Goal: Information Seeking & Learning: Learn about a topic

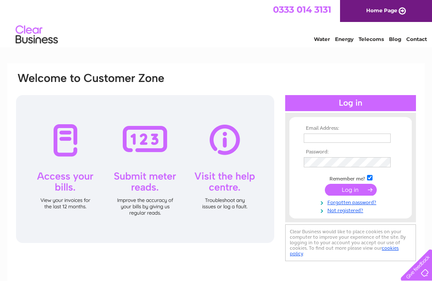
click at [336, 138] on input "text" at bounding box center [347, 137] width 87 height 9
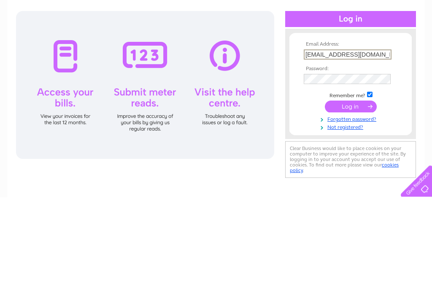
type input "christineadams111@yahoo.co.uk"
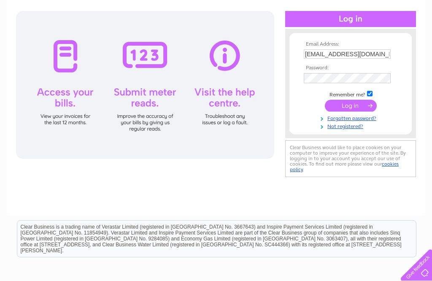
click at [356, 108] on input "submit" at bounding box center [351, 106] width 52 height 12
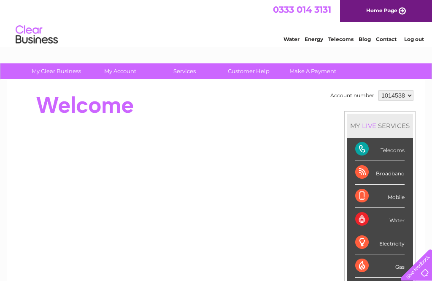
click at [366, 171] on div "Broadband" at bounding box center [379, 172] width 49 height 23
click at [394, 175] on div "Broadband" at bounding box center [379, 172] width 49 height 23
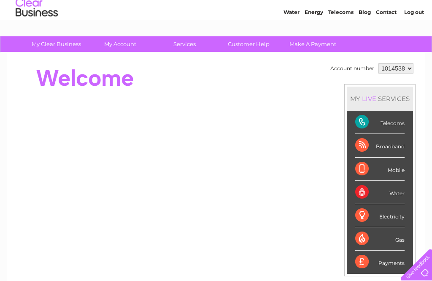
scroll to position [27, 0]
click at [413, 68] on select "1014538 1032699 1062004" at bounding box center [396, 68] width 35 height 10
select select "1032699"
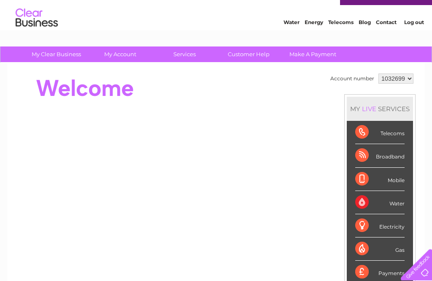
scroll to position [16, 0]
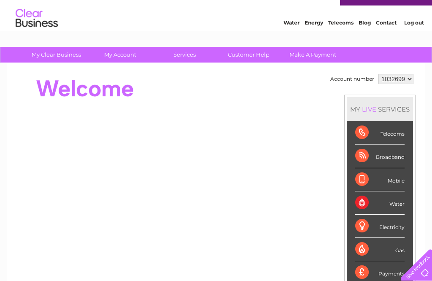
click at [370, 153] on div "Broadband" at bounding box center [379, 155] width 49 height 23
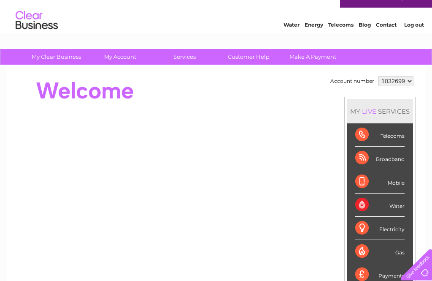
scroll to position [0, 0]
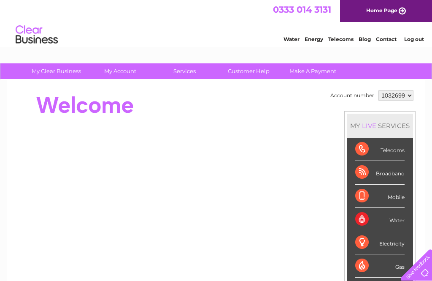
click at [363, 171] on div "Broadband" at bounding box center [379, 172] width 49 height 23
click at [390, 171] on div "Broadband" at bounding box center [379, 172] width 49 height 23
click at [399, 172] on div "Broadband" at bounding box center [379, 172] width 49 height 23
click at [253, 68] on link "Customer Help" at bounding box center [249, 71] width 70 height 16
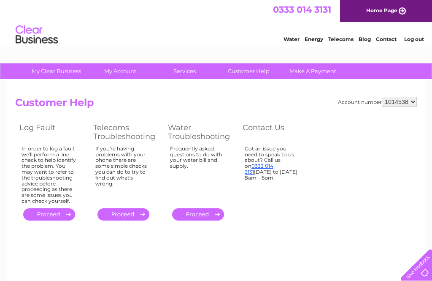
click at [55, 210] on link "." at bounding box center [49, 214] width 52 height 12
click at [411, 104] on select "1014538 1032699 1062004" at bounding box center [399, 102] width 35 height 10
select select "1032699"
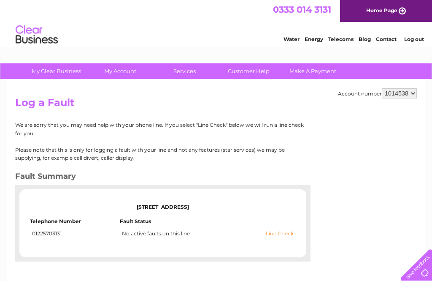
click at [412, 90] on select "1014538 1032699 1062004" at bounding box center [399, 93] width 35 height 10
select select "1032699"
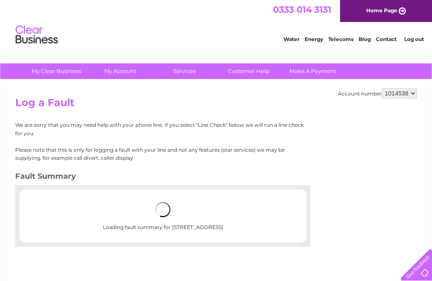
click at [410, 92] on select "1014538 1032699 1062004" at bounding box center [399, 93] width 35 height 10
select select "1032699"
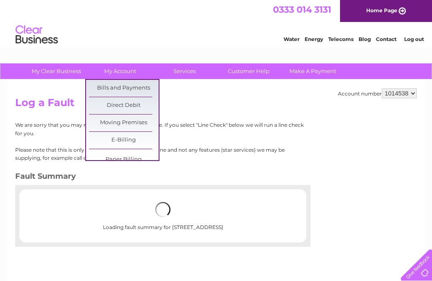
click at [354, 163] on div "Account number 1014538 1032699 1062004 Log a Fault We are sorry that you may ne…" at bounding box center [216, 198] width 418 height 236
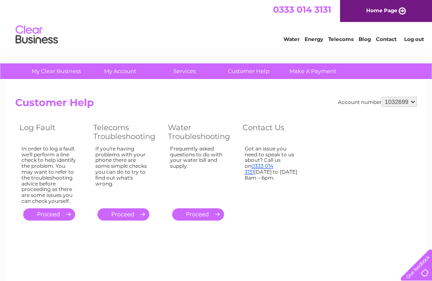
click at [49, 210] on link "." at bounding box center [49, 214] width 52 height 12
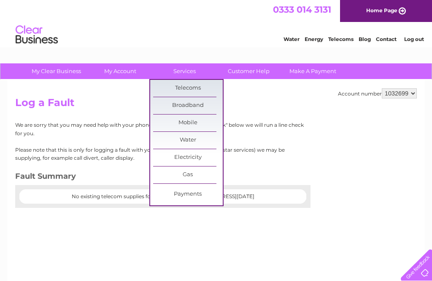
click at [195, 105] on link "Broadband" at bounding box center [188, 105] width 70 height 17
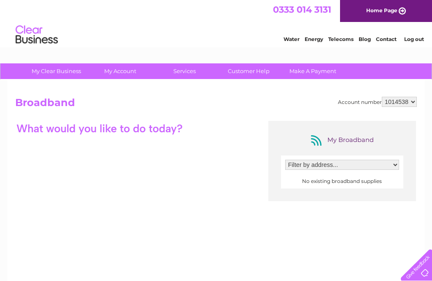
click at [390, 166] on select "Filter by address..." at bounding box center [342, 165] width 114 height 10
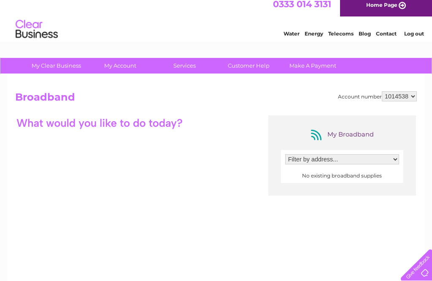
scroll to position [8, 0]
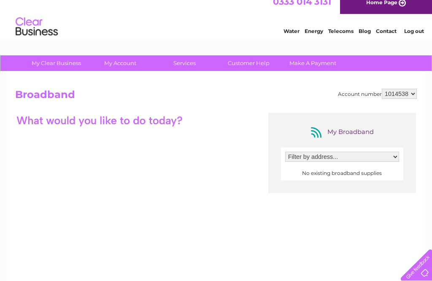
click at [153, 116] on div at bounding box center [99, 120] width 169 height 15
click at [414, 96] on select "1014538 1032699 1062004" at bounding box center [399, 94] width 35 height 10
select select "1032699"
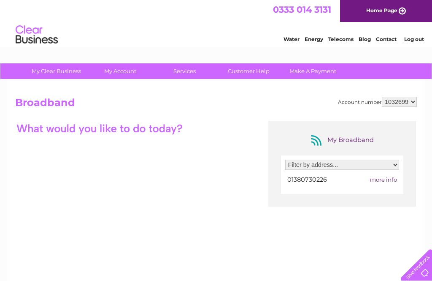
click at [162, 128] on div at bounding box center [99, 128] width 169 height 15
click at [313, 182] on span "01380730226" at bounding box center [307, 180] width 40 height 8
click at [387, 182] on span "more info" at bounding box center [383, 179] width 27 height 7
click at [386, 180] on span "more info" at bounding box center [383, 179] width 27 height 7
click at [345, 133] on div "My Broadband" at bounding box center [343, 140] width 68 height 14
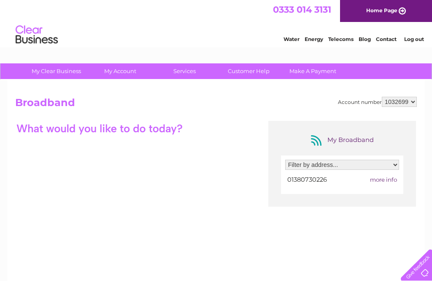
click at [374, 168] on select "Filter by address... M G Leisure, 37 Monday Market Street, Devizes, Wiltshire, …" at bounding box center [342, 165] width 114 height 10
select select "1837415"
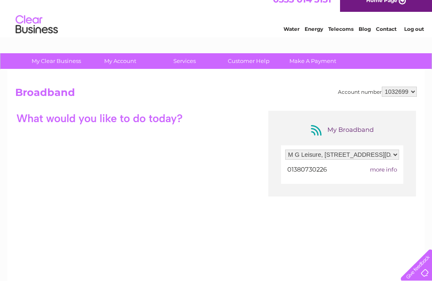
scroll to position [9, 0]
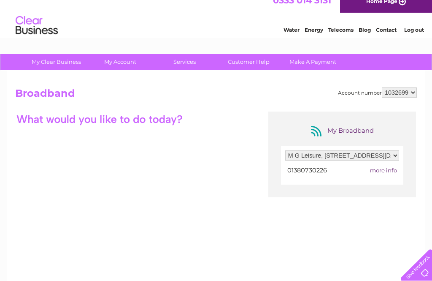
click at [388, 169] on span "more info" at bounding box center [383, 170] width 27 height 7
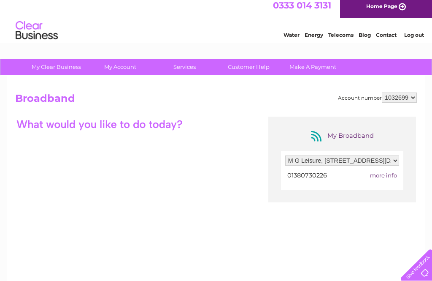
scroll to position [0, 0]
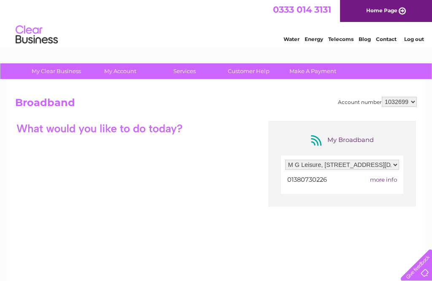
click at [377, 176] on td "more info" at bounding box center [375, 179] width 47 height 11
click at [311, 180] on span "01380730226" at bounding box center [307, 180] width 40 height 8
click at [386, 188] on div "Filter by address... M G Leisure, 37 Monday Market Street, Devizes, Wiltshire, …" at bounding box center [342, 174] width 122 height 38
click at [343, 136] on div "My Broadband" at bounding box center [343, 140] width 68 height 14
click at [55, 104] on h2 "Broadband" at bounding box center [216, 105] width 402 height 16
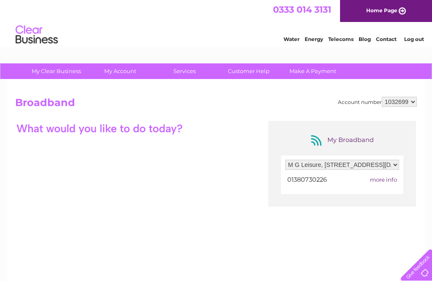
click at [101, 130] on div at bounding box center [99, 128] width 169 height 15
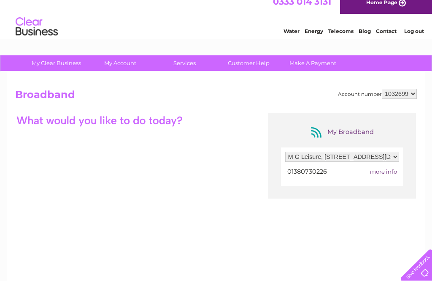
scroll to position [8, 0]
click at [388, 171] on span "more info" at bounding box center [383, 171] width 27 height 7
click at [379, 171] on span "more info" at bounding box center [383, 171] width 27 height 7
click at [380, 155] on select "Filter by address... M G Leisure, 37 Monday Market Street, Devizes, Wiltshire, …" at bounding box center [342, 157] width 114 height 10
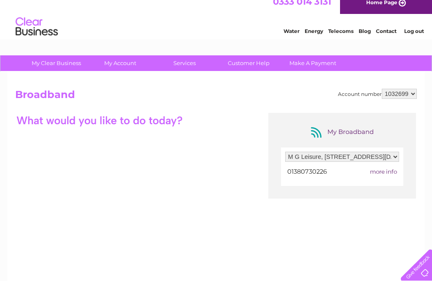
click at [390, 172] on span "more info" at bounding box center [383, 171] width 27 height 7
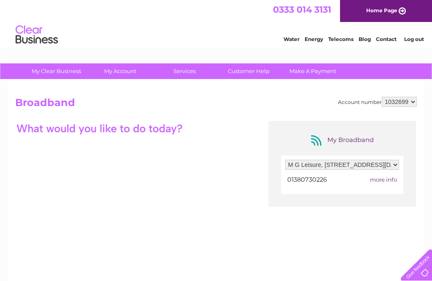
click at [238, 75] on link "Customer Help" at bounding box center [249, 71] width 70 height 16
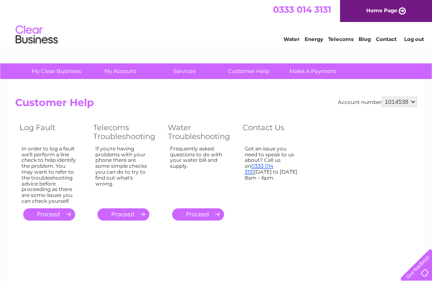
click at [415, 100] on select "1014538 1032699 1062004" at bounding box center [399, 102] width 35 height 10
select select "1032699"
click at [54, 211] on link "." at bounding box center [49, 214] width 52 height 12
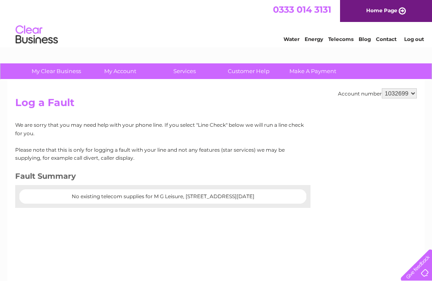
click at [209, 108] on h2 "Log a Fault" at bounding box center [216, 105] width 402 height 16
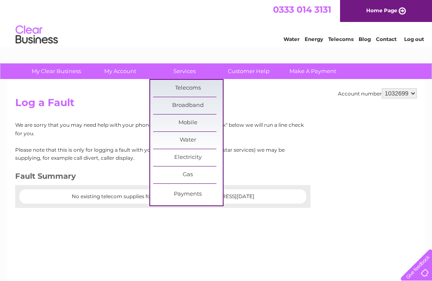
click at [203, 106] on link "Broadband" at bounding box center [188, 105] width 70 height 17
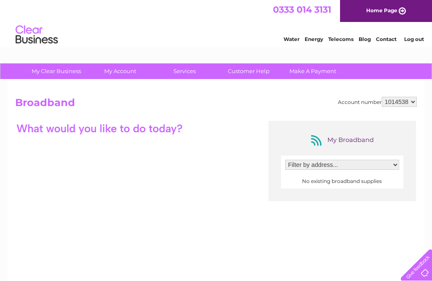
click at [413, 102] on select "1014538 1032699 1062004" at bounding box center [399, 102] width 35 height 10
select select "1032699"
click at [409, 105] on select "1014538 1032699 1062004" at bounding box center [399, 102] width 35 height 10
select select "1062004"
click at [409, 104] on select "1014538 1032699 1062004" at bounding box center [399, 102] width 35 height 10
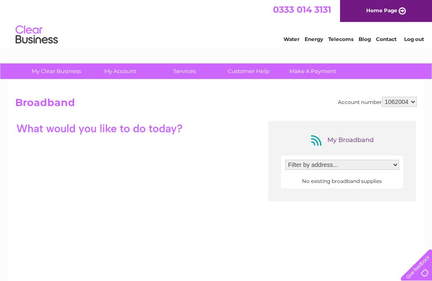
select select "1032699"
click at [382, 182] on span "more info" at bounding box center [383, 179] width 27 height 7
click at [174, 131] on div at bounding box center [99, 128] width 169 height 15
click at [174, 133] on div at bounding box center [99, 128] width 169 height 15
click at [181, 139] on div "My Broadband Filter by address... M G Leisure, 37 Monday Market Street, Devizes…" at bounding box center [216, 203] width 402 height 165
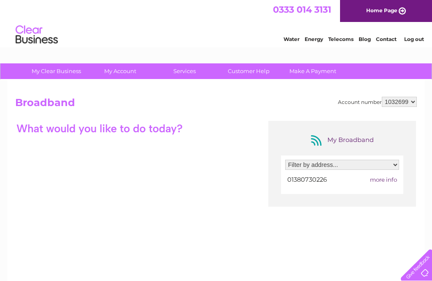
click at [174, 134] on div at bounding box center [99, 128] width 169 height 15
click at [348, 106] on div "Account number 1014538 1032699 1062004" at bounding box center [377, 102] width 79 height 10
click at [335, 169] on select "Filter by address... M G Leisure, 37 Monday Market Street, Devizes, Wiltshire, …" at bounding box center [342, 165] width 114 height 10
select select "1837415"
click at [390, 185] on div at bounding box center [342, 180] width 114 height 11
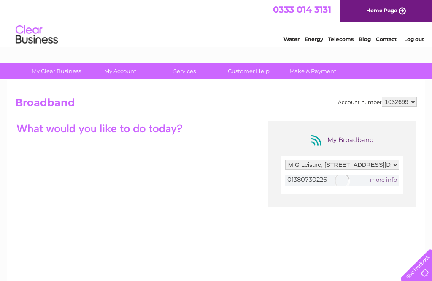
click at [388, 183] on div at bounding box center [342, 180] width 114 height 11
click at [257, 72] on link "Customer Help" at bounding box center [249, 71] width 70 height 16
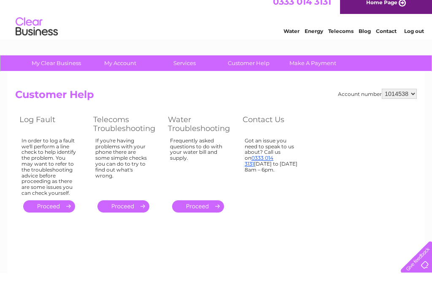
scroll to position [8, 0]
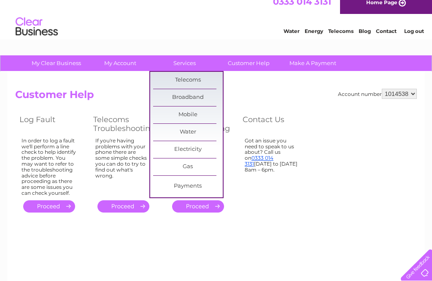
click at [194, 94] on link "Broadband" at bounding box center [188, 97] width 70 height 17
